Goal: Transaction & Acquisition: Book appointment/travel/reservation

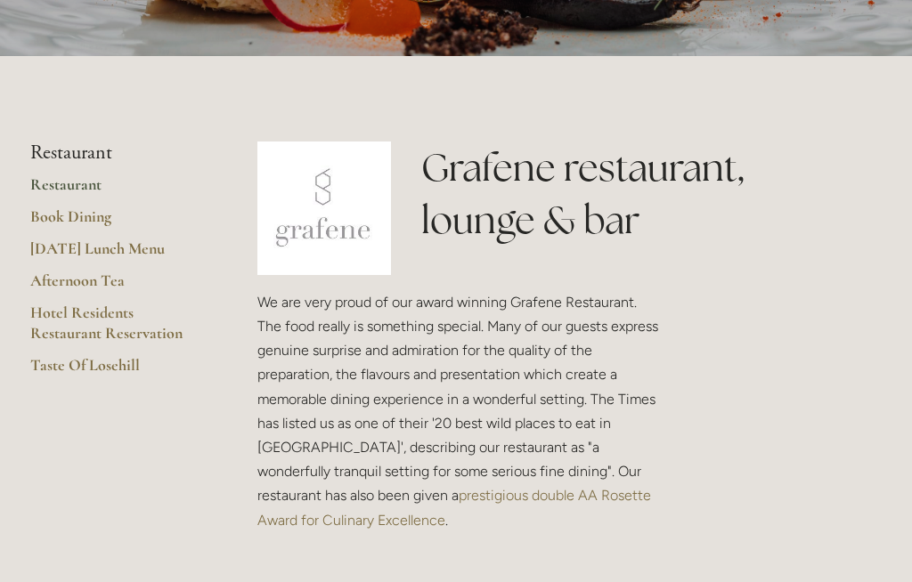
scroll to position [316, 0]
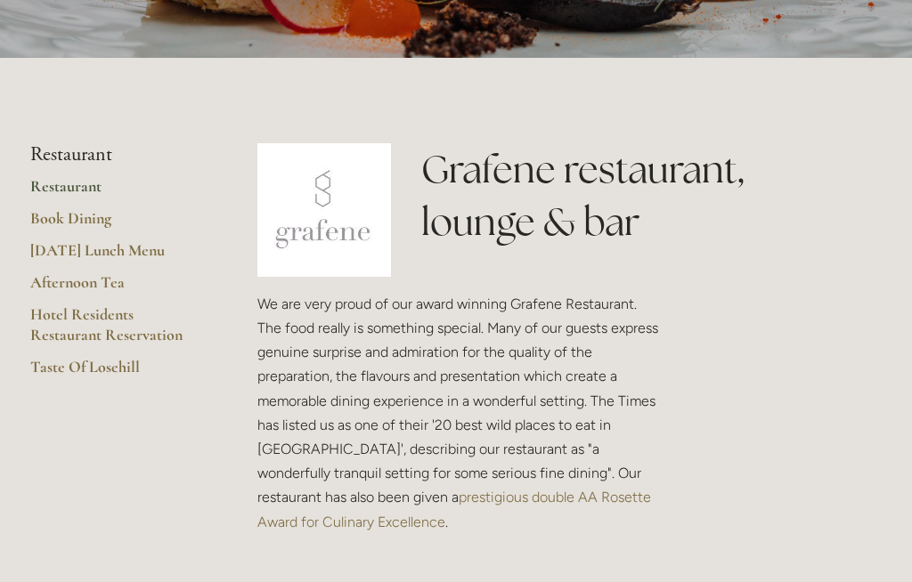
click at [94, 214] on link "Book Dining" at bounding box center [115, 224] width 170 height 32
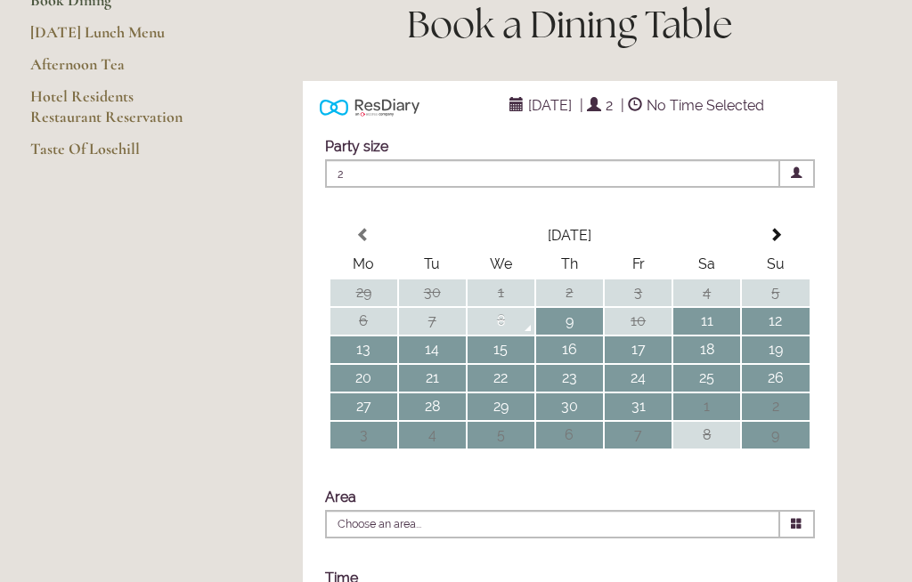
scroll to position [248, 0]
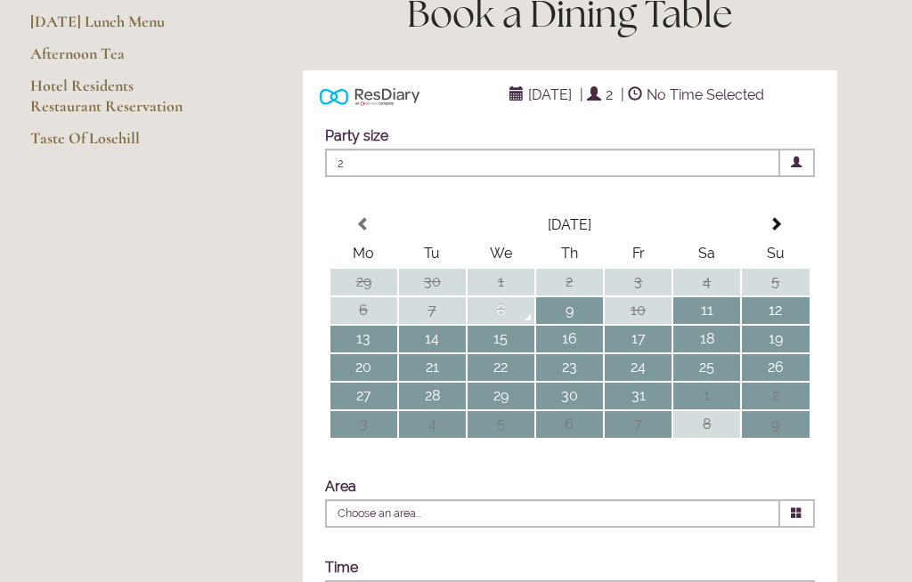
click at [714, 324] on td "11" at bounding box center [706, 310] width 67 height 27
type input "Any Area"
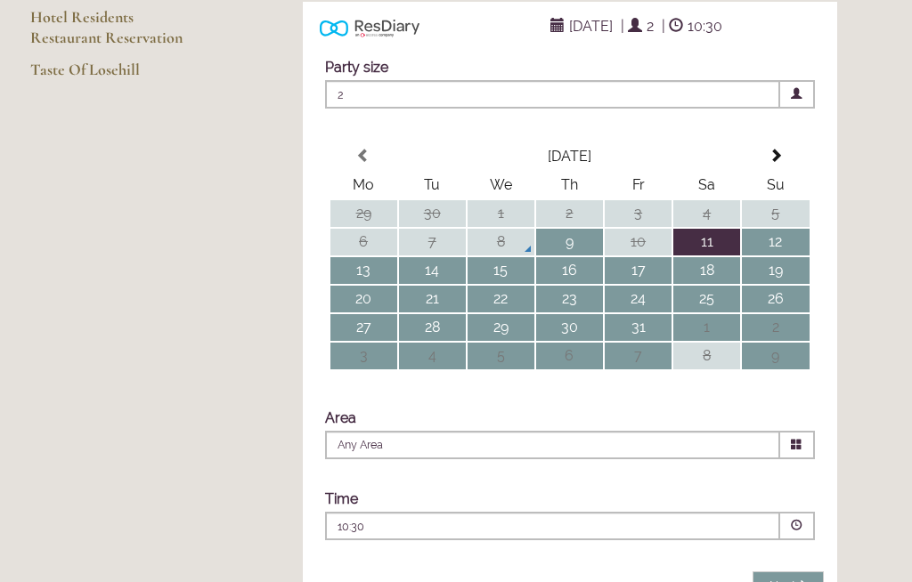
scroll to position [335, 0]
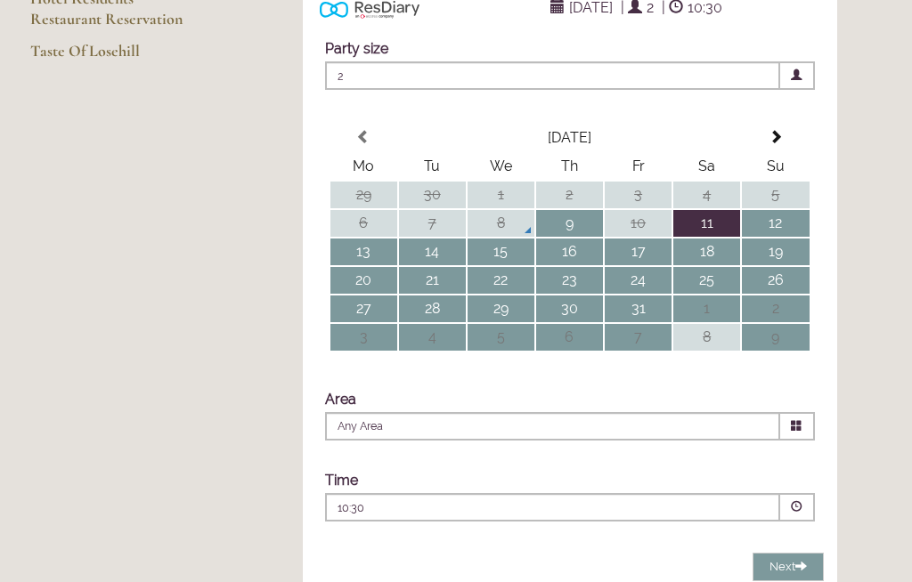
click at [804, 522] on span at bounding box center [797, 507] width 35 height 28
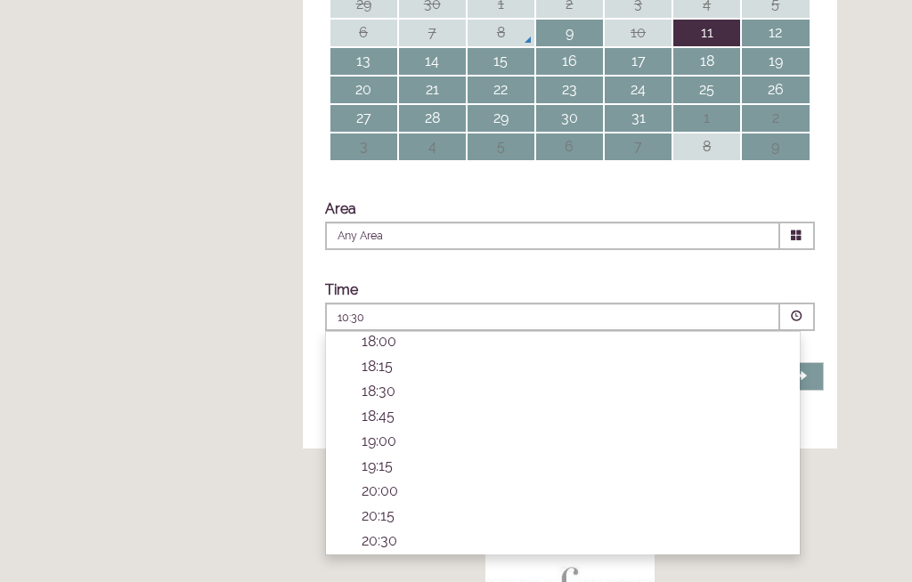
scroll to position [525, 0]
click at [386, 475] on p "19:15" at bounding box center [571, 466] width 420 height 17
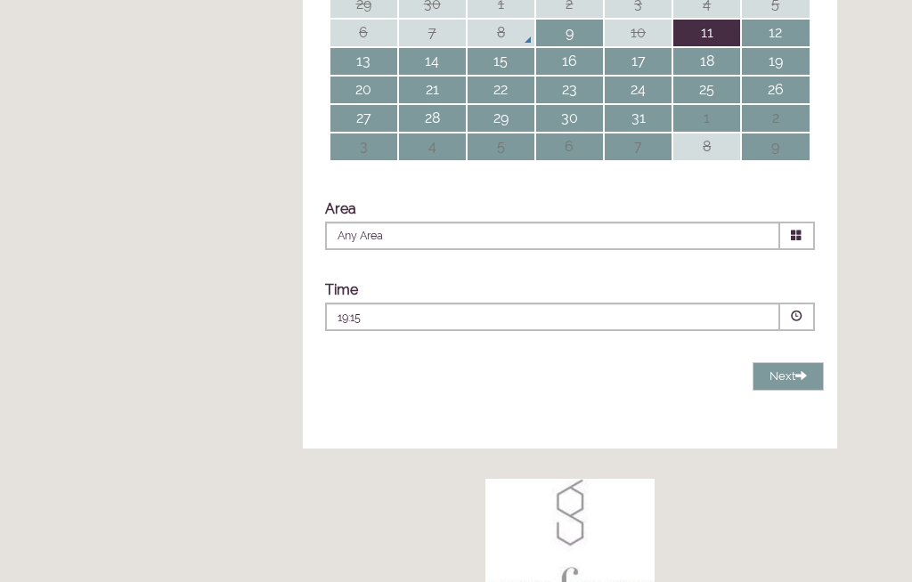
click at [800, 381] on span at bounding box center [801, 375] width 12 height 12
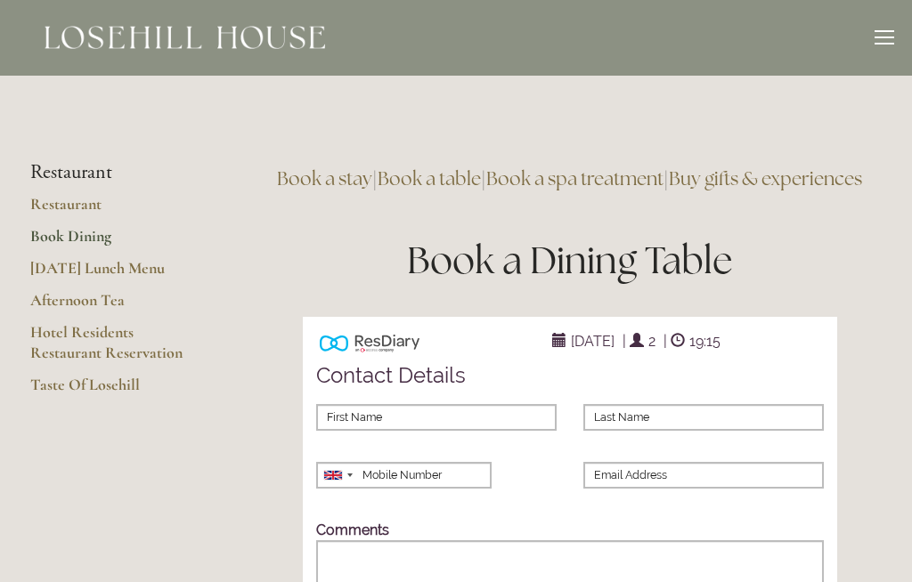
scroll to position [0, 0]
click at [51, 207] on link "Restaurant" at bounding box center [115, 211] width 170 height 32
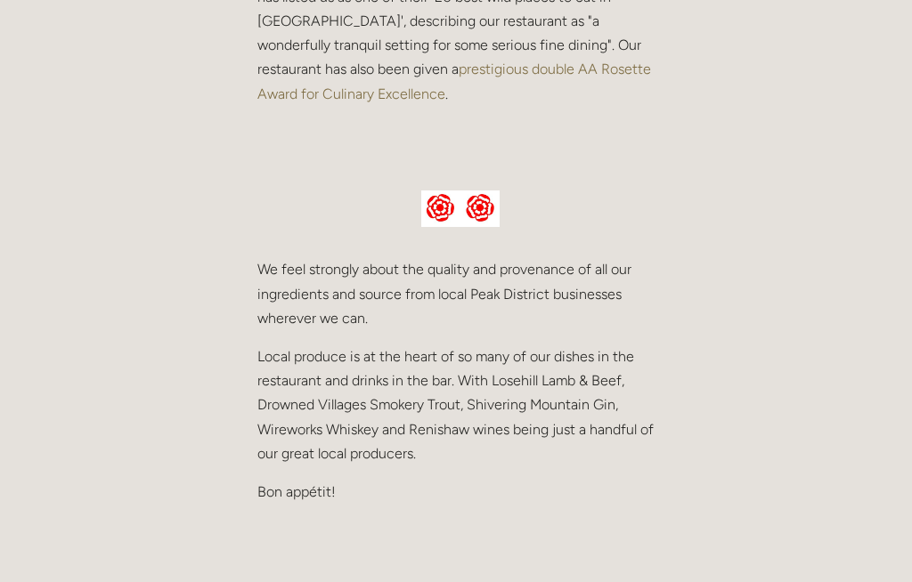
scroll to position [744, 0]
